Goal: Check status: Check status

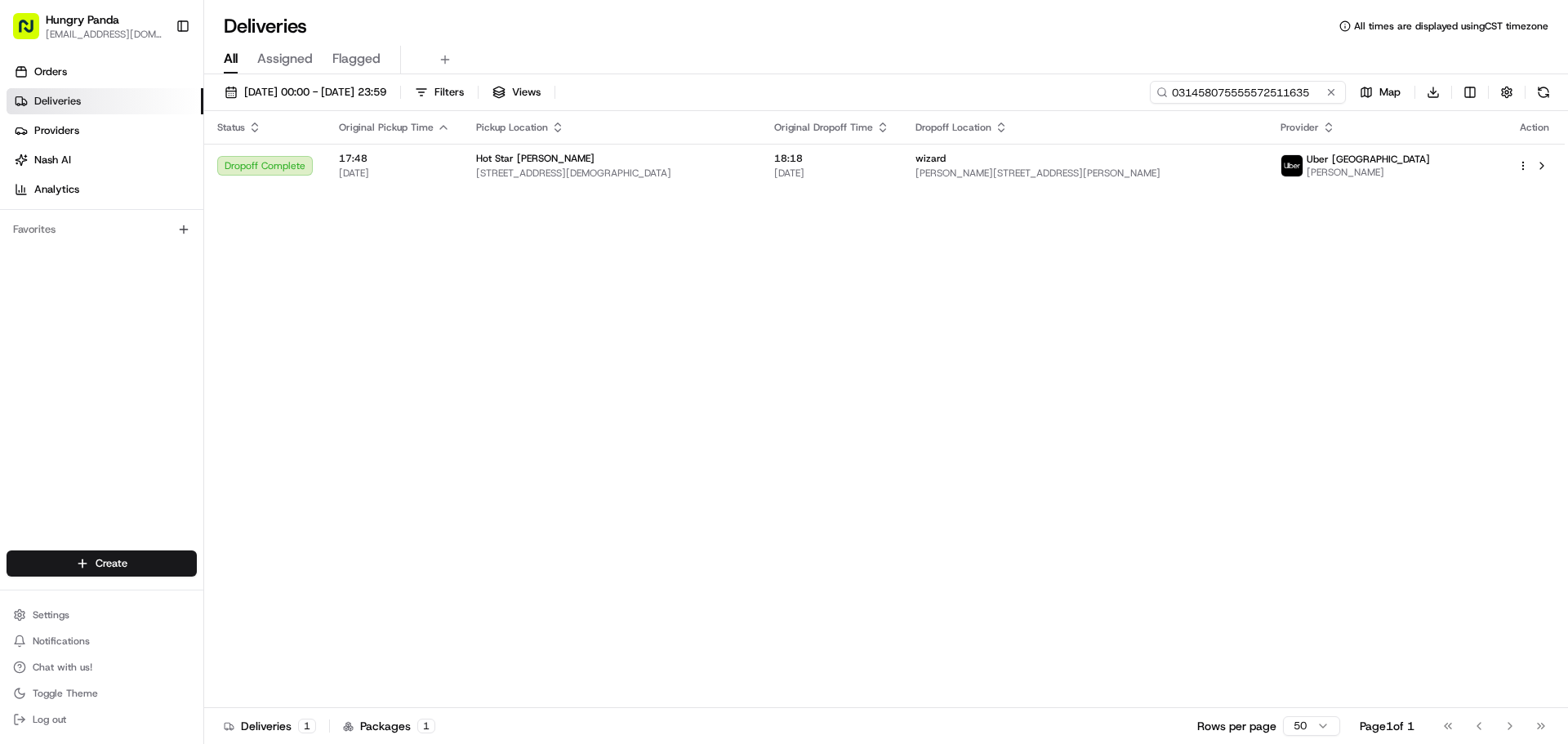
click at [1242, 87] on input "031458075555572511635" at bounding box center [1248, 92] width 196 height 23
click at [1236, 84] on input "031458075555572511635" at bounding box center [1248, 92] width 196 height 23
paste input "6907557435350719801927"
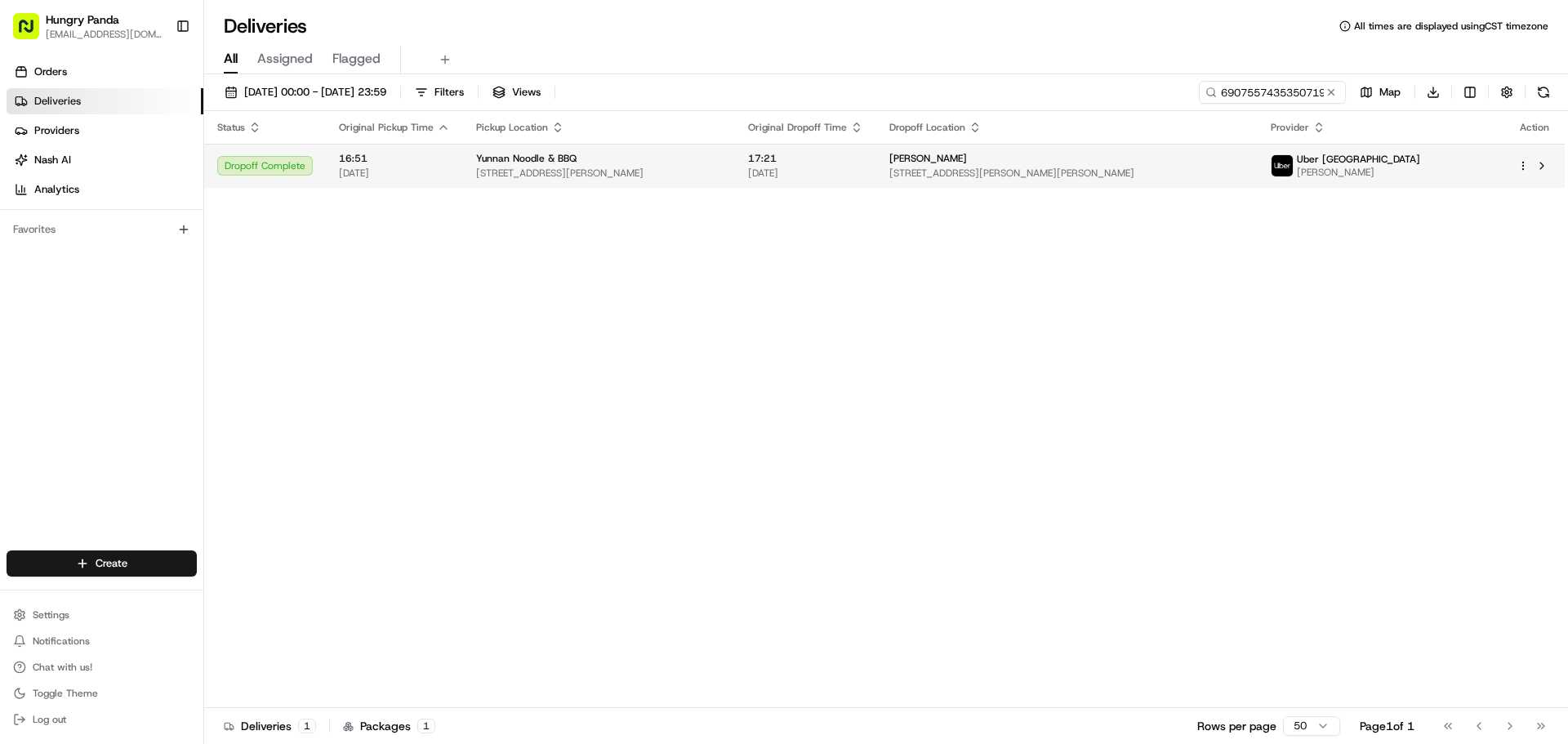
click at [636, 158] on div "Yunnan Noodle & BBQ" at bounding box center [599, 158] width 246 height 13
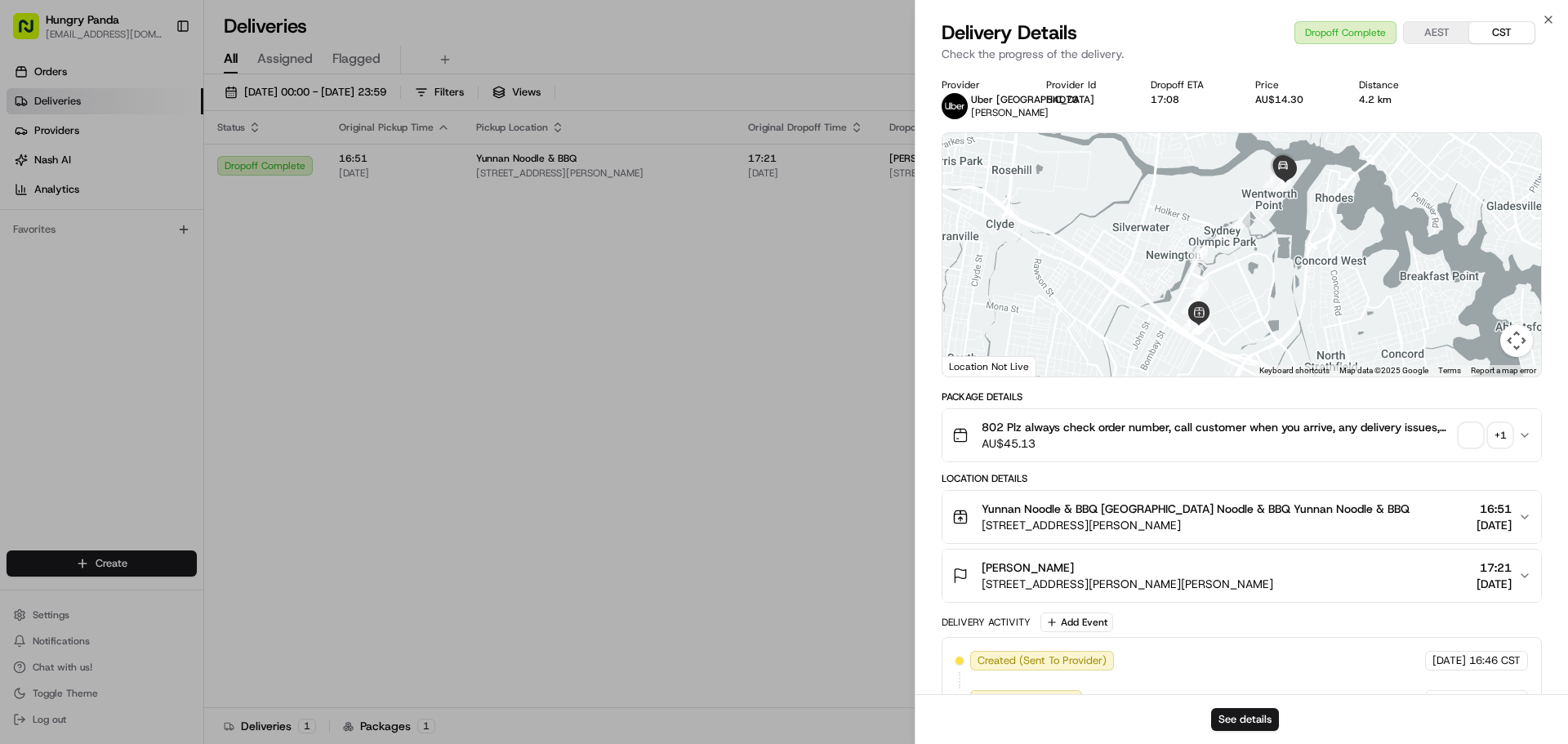
click at [1466, 440] on span "button" at bounding box center [1470, 435] width 23 height 23
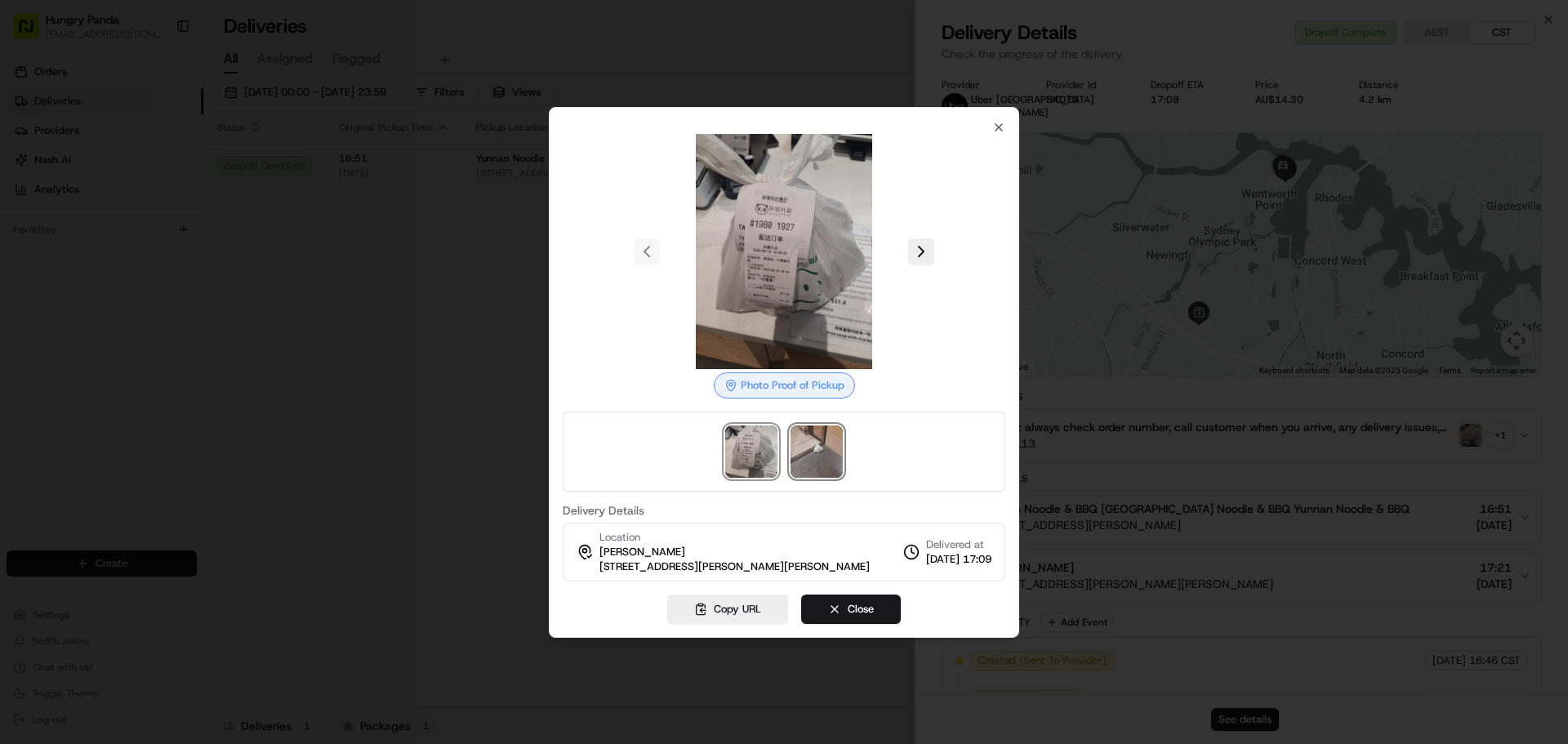
click at [815, 453] on img at bounding box center [817, 451] width 53 height 53
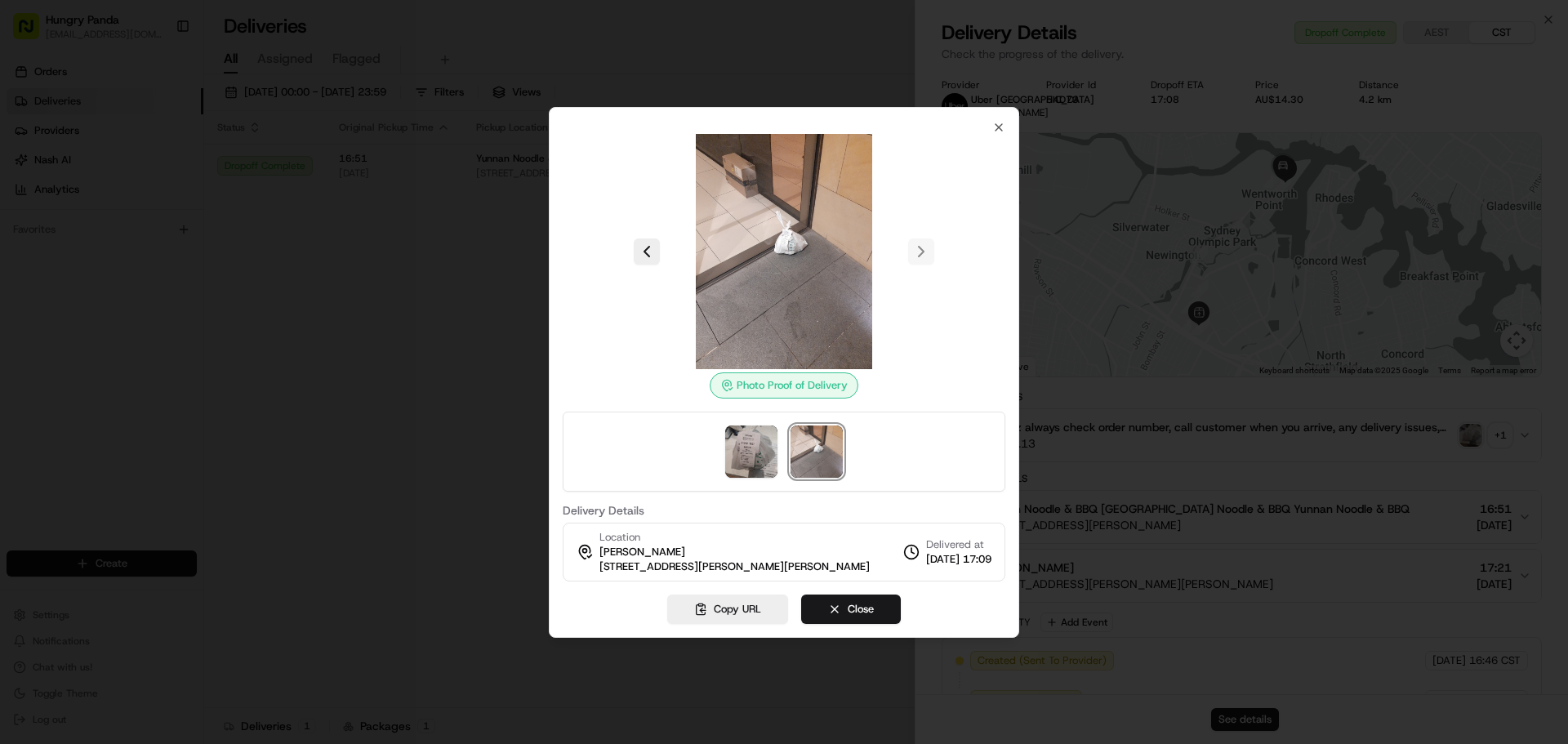
click at [430, 298] on div at bounding box center [784, 372] width 1568 height 744
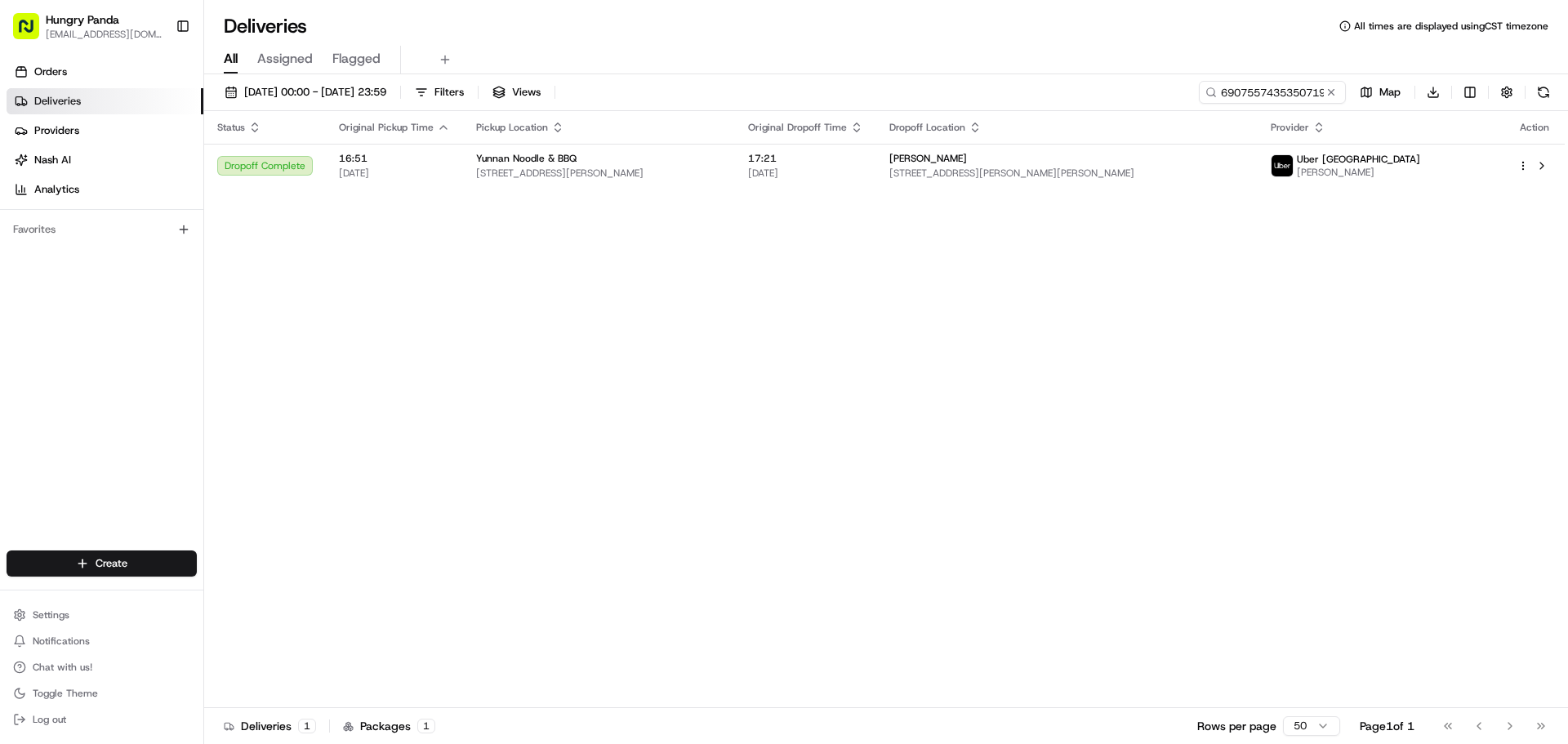
drag, startPoint x: 432, startPoint y: 299, endPoint x: 891, endPoint y: 182, distance: 473.7
click at [1274, 102] on input "6907557435350719801927" at bounding box center [1248, 92] width 196 height 23
paste input "558745002545177970334"
type input "558745002545177970334"
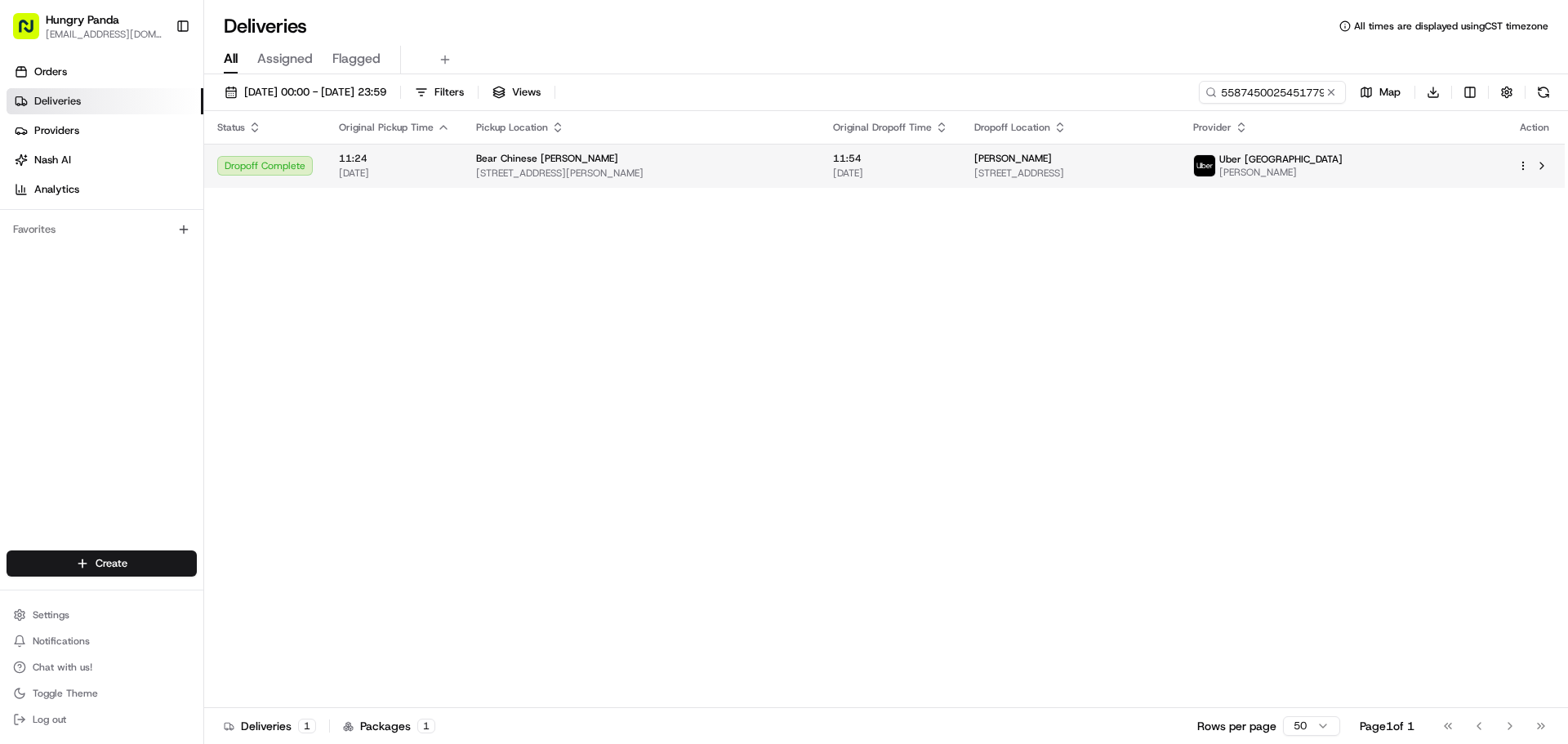
click at [867, 173] on span "[DATE]" at bounding box center [891, 173] width 115 height 13
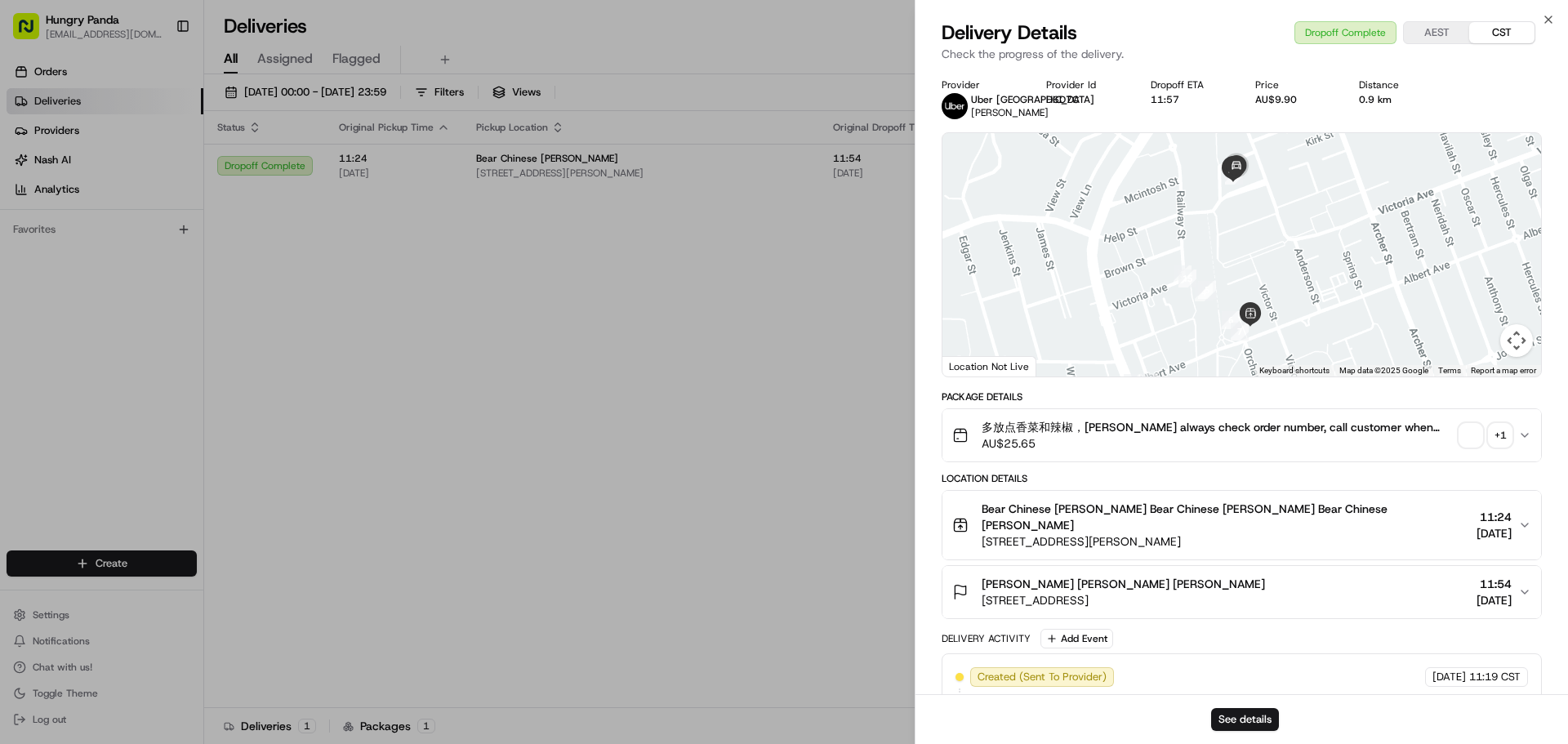
click at [1474, 431] on span "button" at bounding box center [1470, 435] width 23 height 23
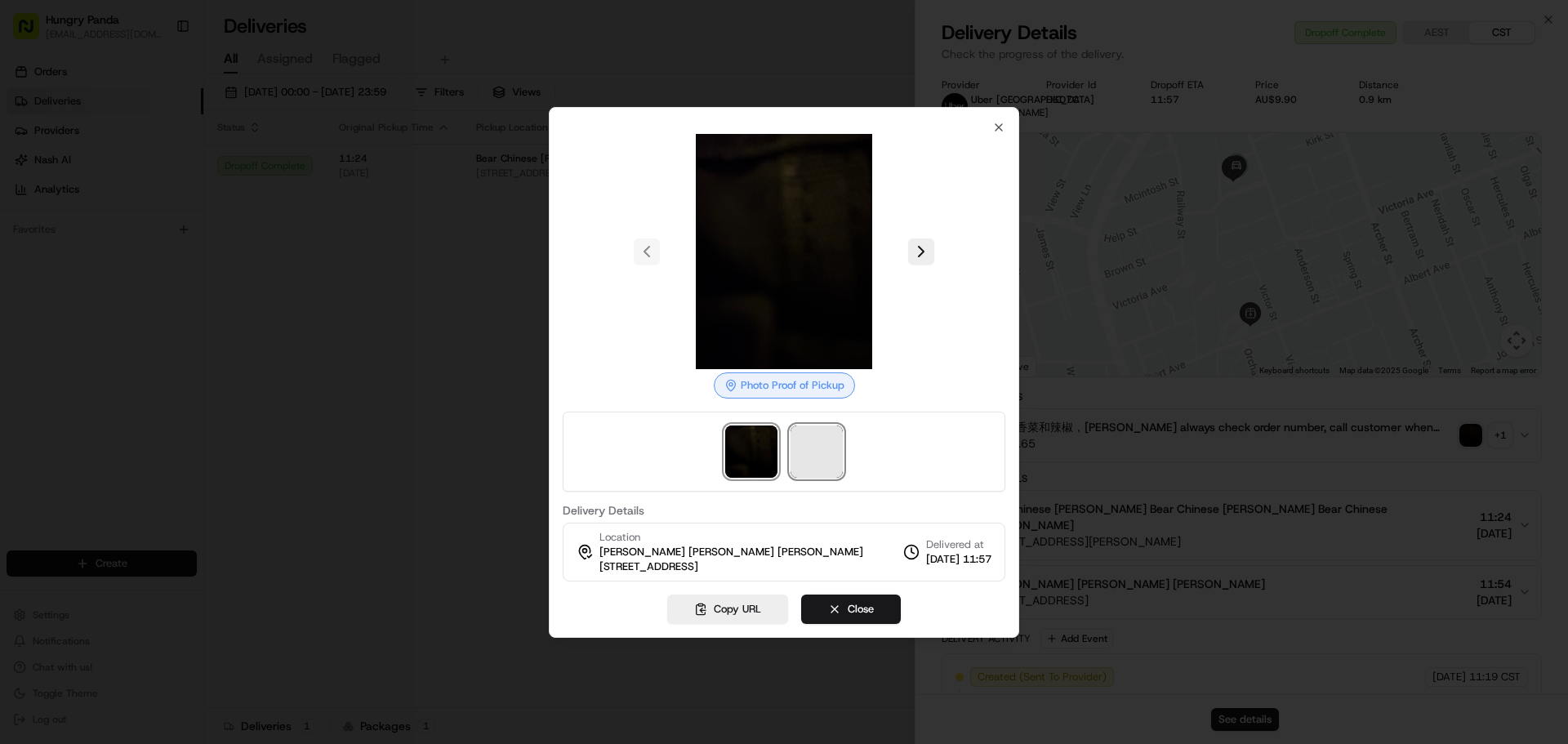
click at [817, 449] on span at bounding box center [817, 451] width 53 height 53
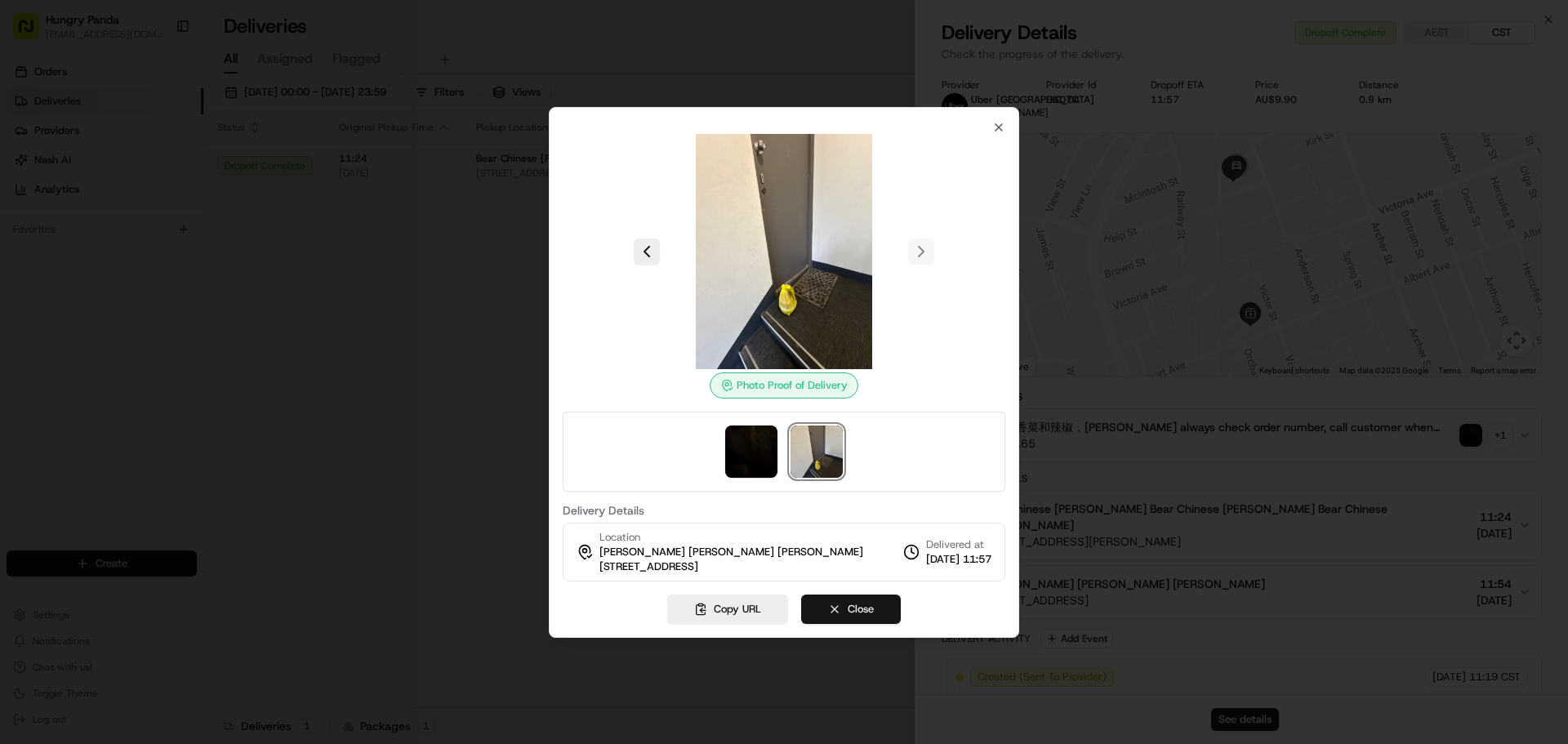
drag, startPoint x: 821, startPoint y: 611, endPoint x: 816, endPoint y: 604, distance: 8.6
click at [821, 611] on button "Close" at bounding box center [851, 609] width 99 height 29
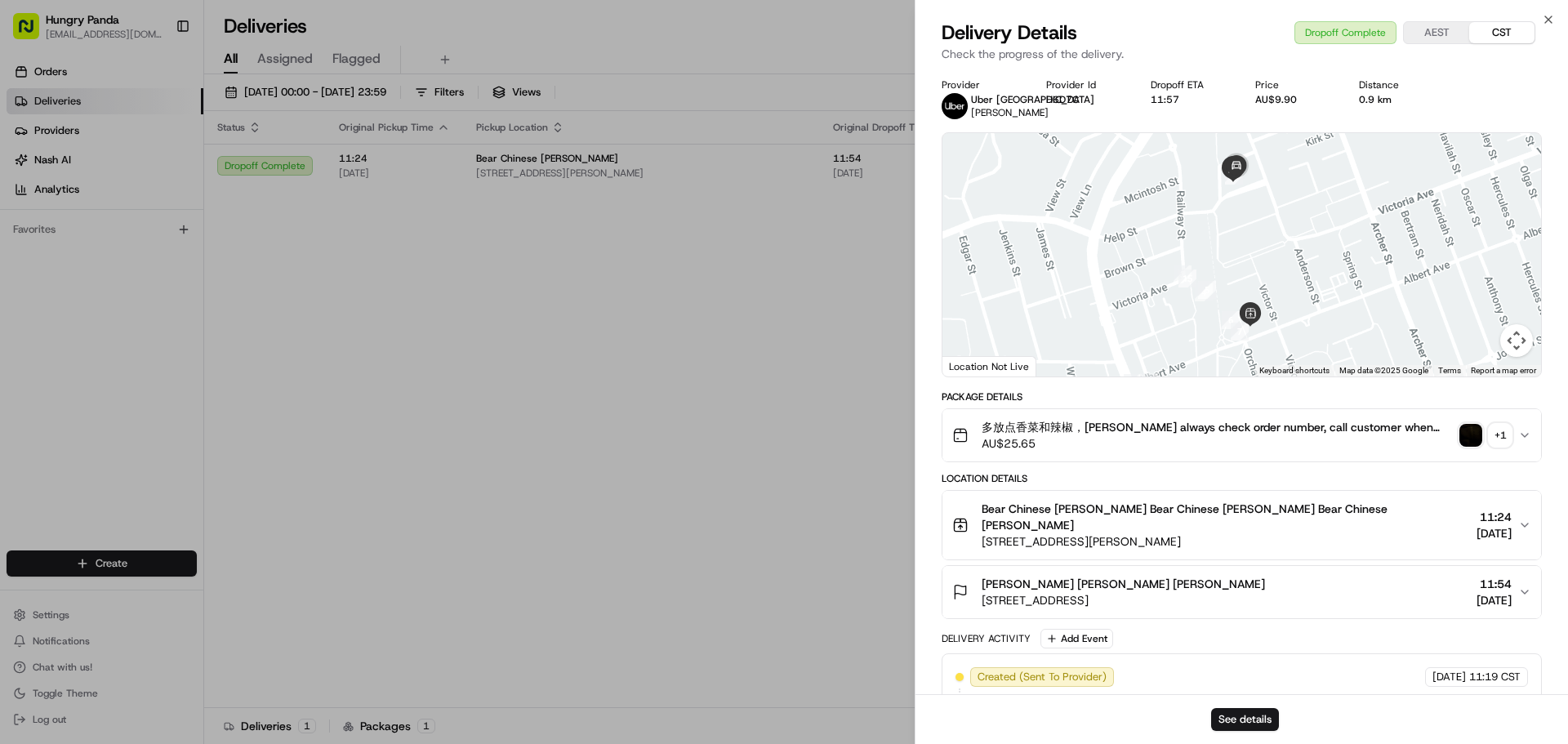
drag, startPoint x: 684, startPoint y: 462, endPoint x: 499, endPoint y: 219, distance: 305.4
